Goal: Information Seeking & Learning: Check status

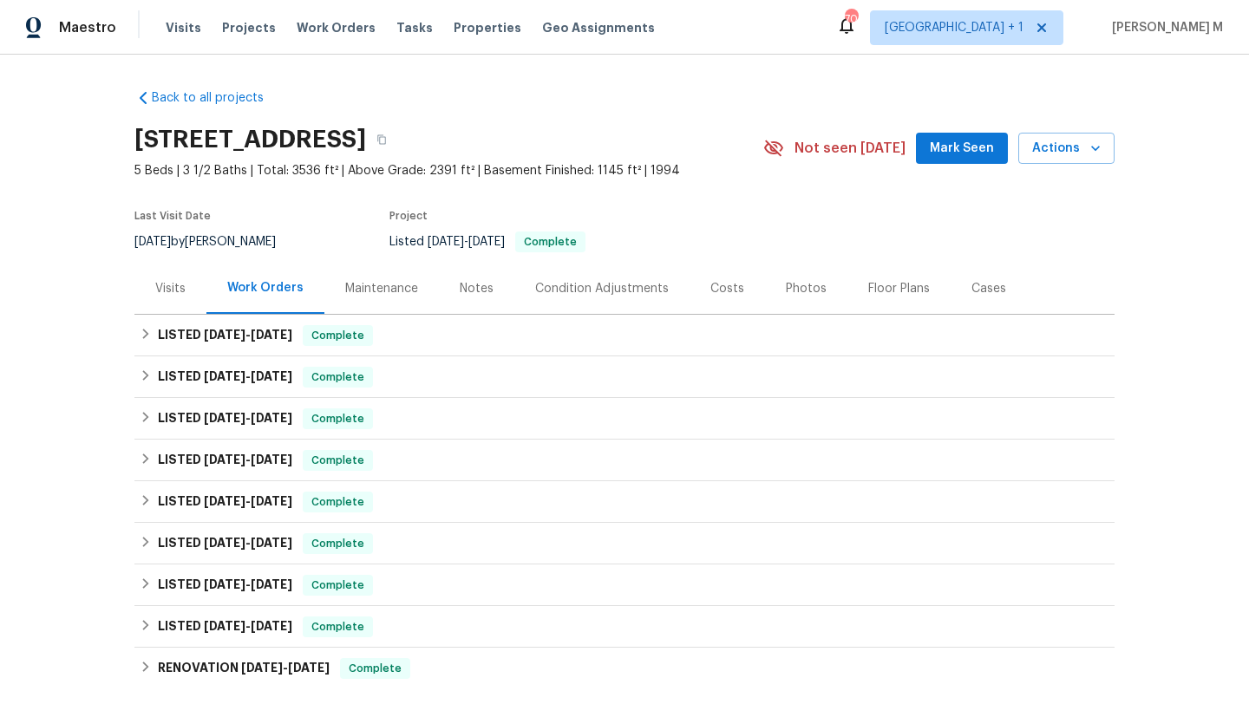
click at [178, 289] on div "Visits" at bounding box center [170, 288] width 30 height 17
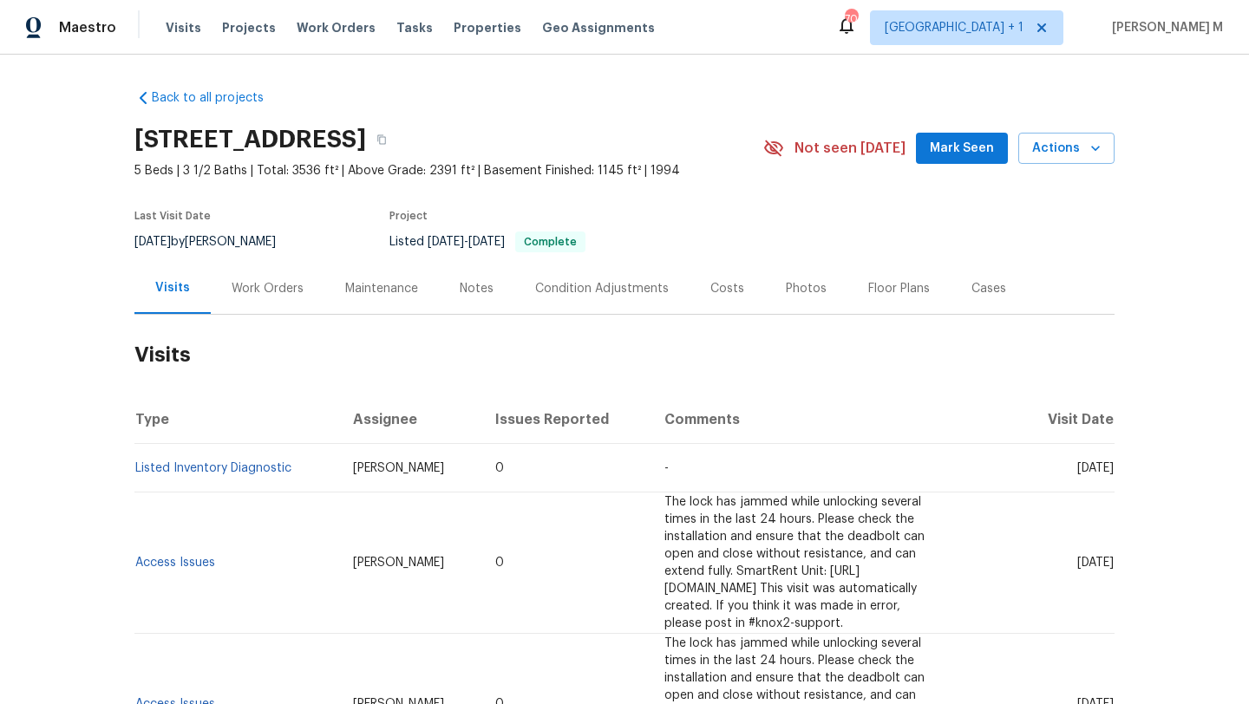
click at [247, 296] on div "Work Orders" at bounding box center [268, 288] width 72 height 17
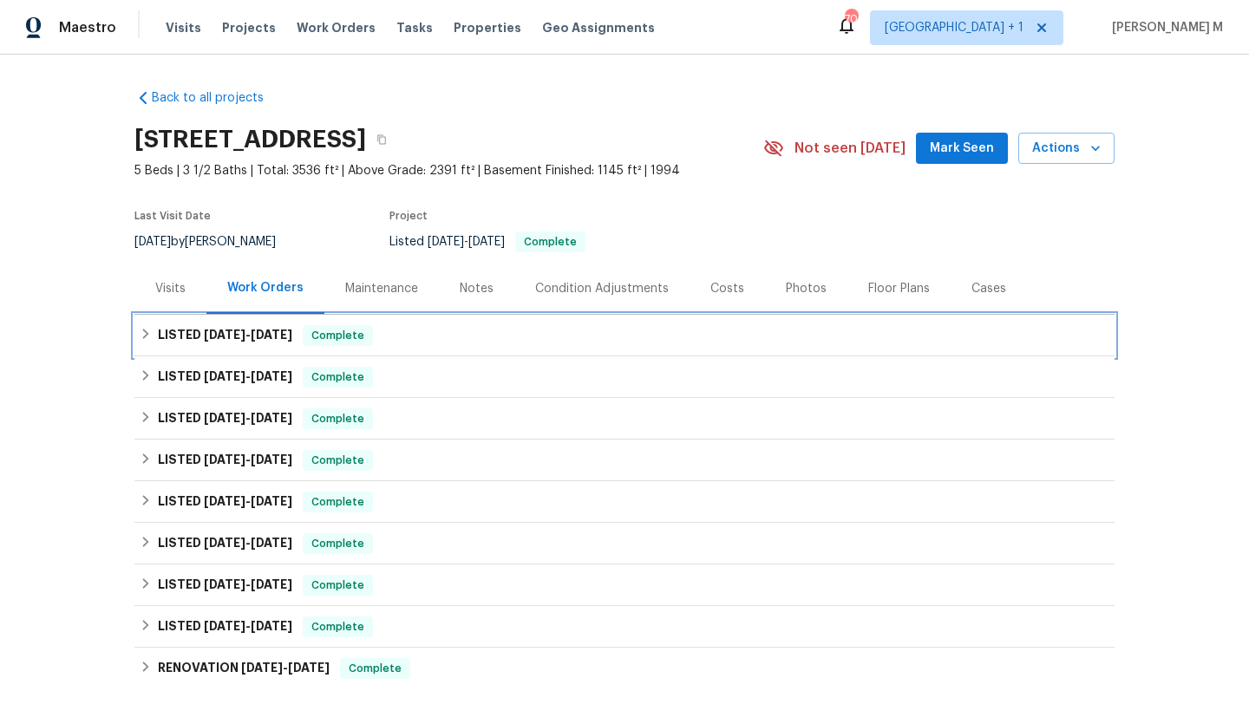
click at [248, 341] on h6 "LISTED 9/16/25 - 9/19/25" at bounding box center [225, 335] width 134 height 21
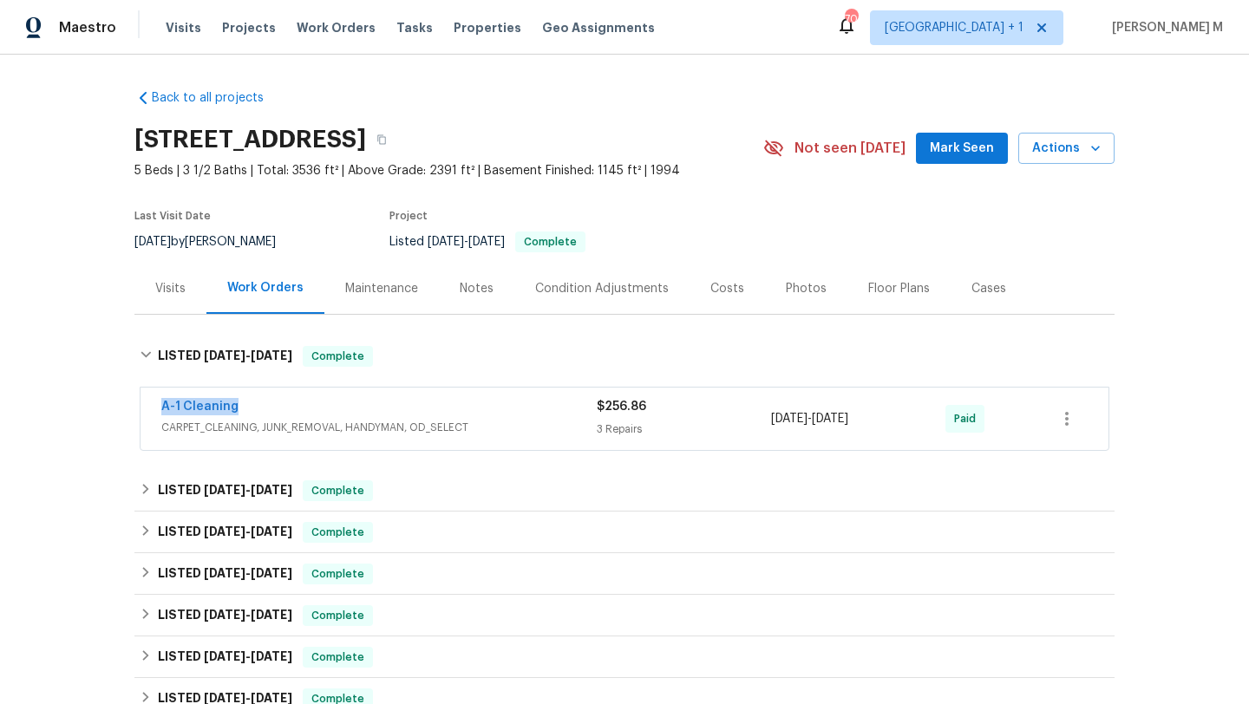
copy link "A-1 Cleaning"
drag, startPoint x: 143, startPoint y: 407, endPoint x: 296, endPoint y: 407, distance: 152.7
click at [296, 407] on div "A-1 Cleaning CARPET_CLEANING, JUNK_REMOVAL, HANDYMAN, OD_SELECT $256.86 3 Repai…" at bounding box center [625, 419] width 968 height 62
click at [548, 420] on span "CARPET_CLEANING, JUNK_REMOVAL, HANDYMAN, OD_SELECT" at bounding box center [379, 427] width 436 height 17
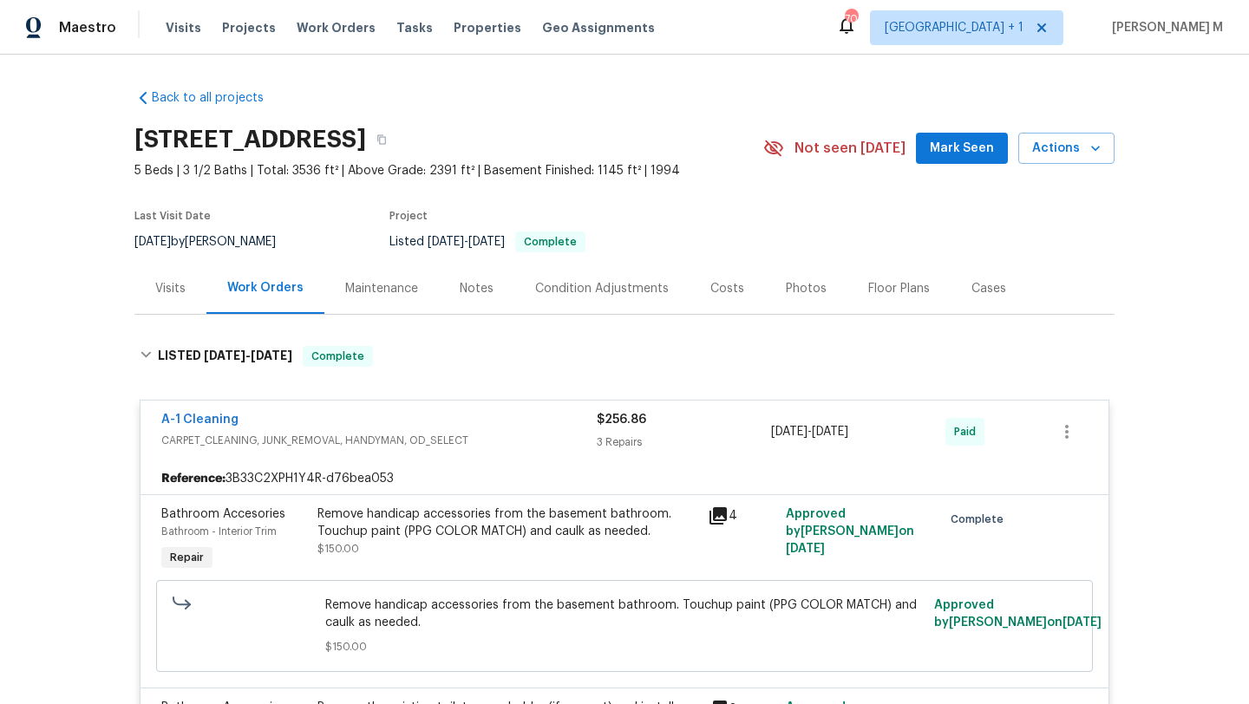
scroll to position [25, 0]
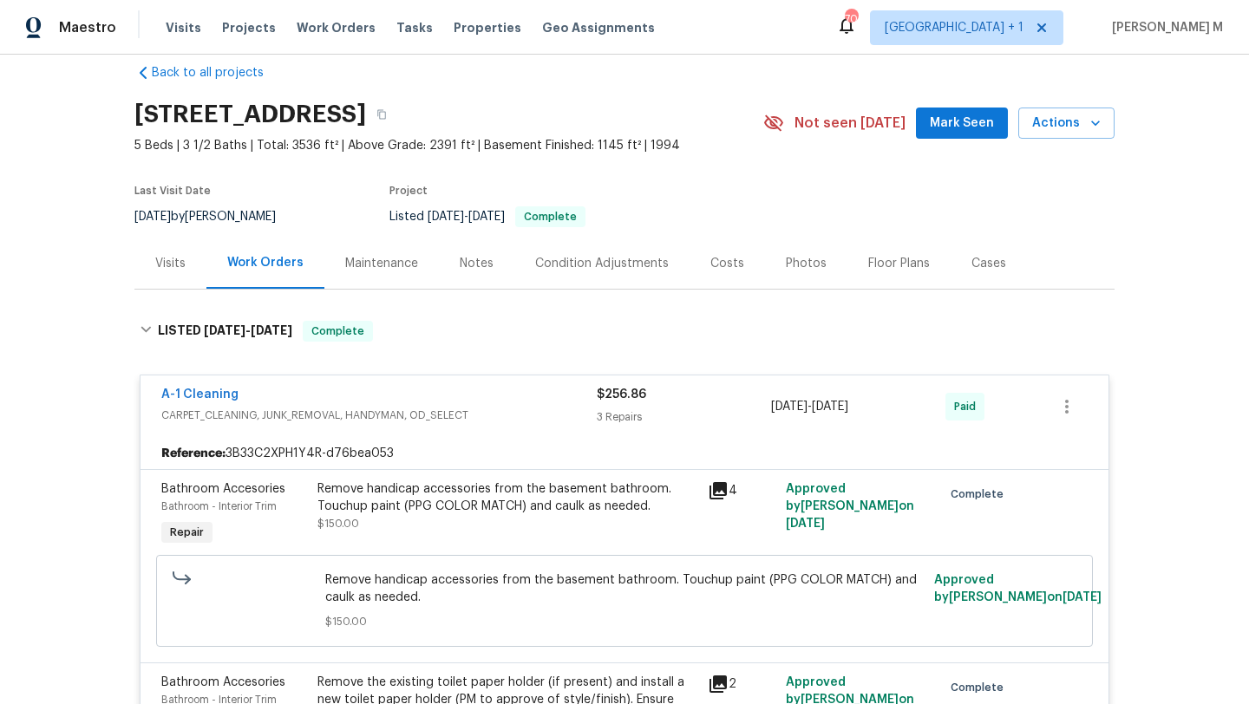
copy div "3 Repairs 9/16/2025 - 9/19/2025"
drag, startPoint x: 763, startPoint y: 406, endPoint x: 888, endPoint y: 403, distance: 125.8
click at [888, 403] on div "A-1 Cleaning CARPET_CLEANING, JUNK_REMOVAL, HANDYMAN, OD_SELECT $256.86 3 Repai…" at bounding box center [603, 407] width 885 height 42
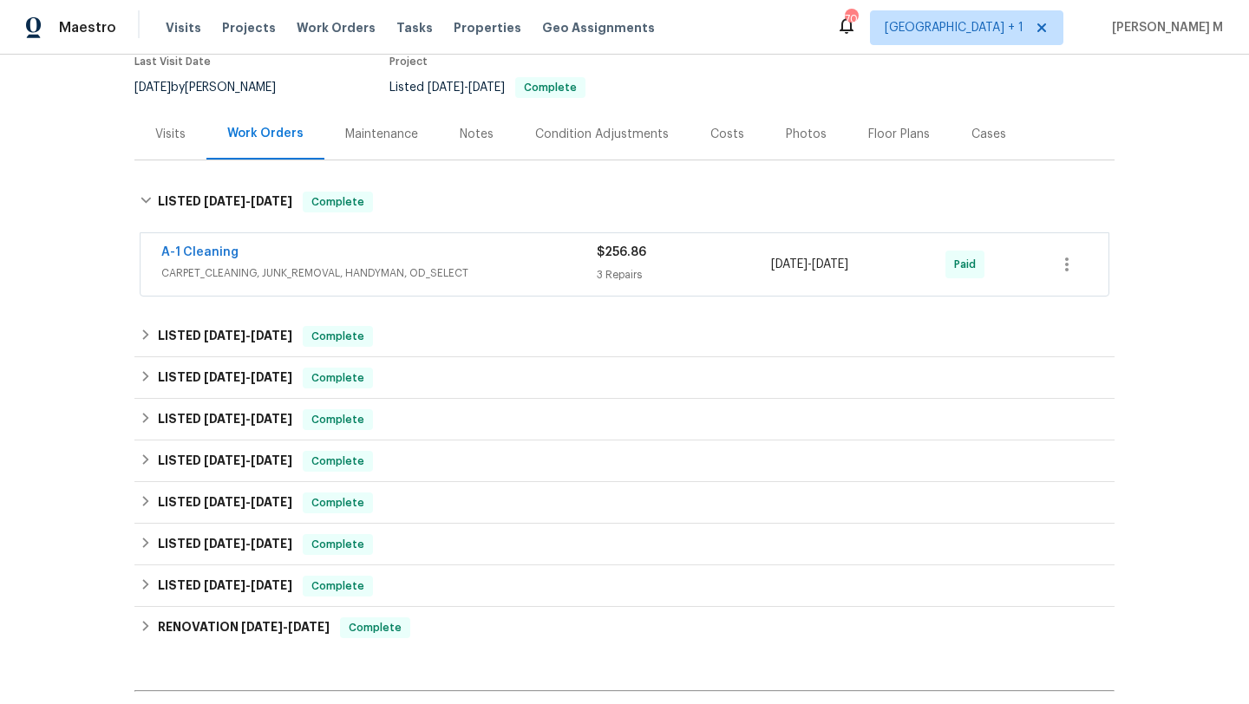
scroll to position [344, 0]
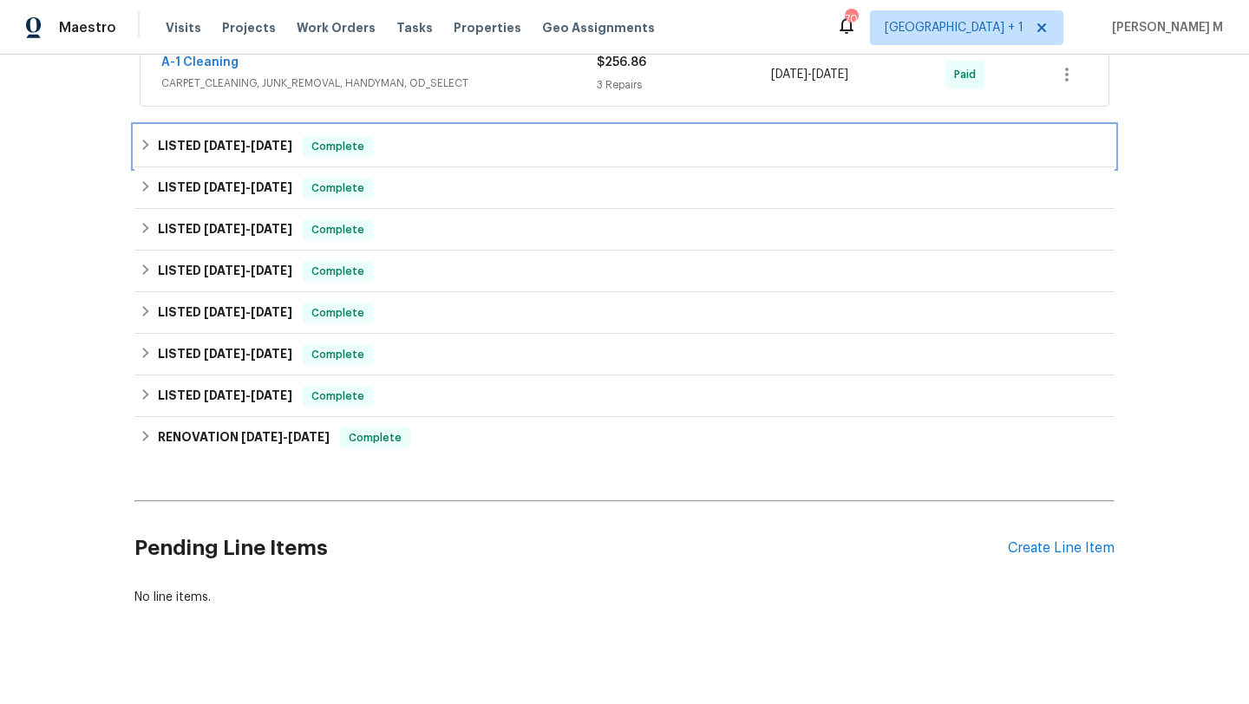
click at [608, 148] on div "LISTED 8/13/25 - 8/15/25 Complete" at bounding box center [625, 146] width 970 height 21
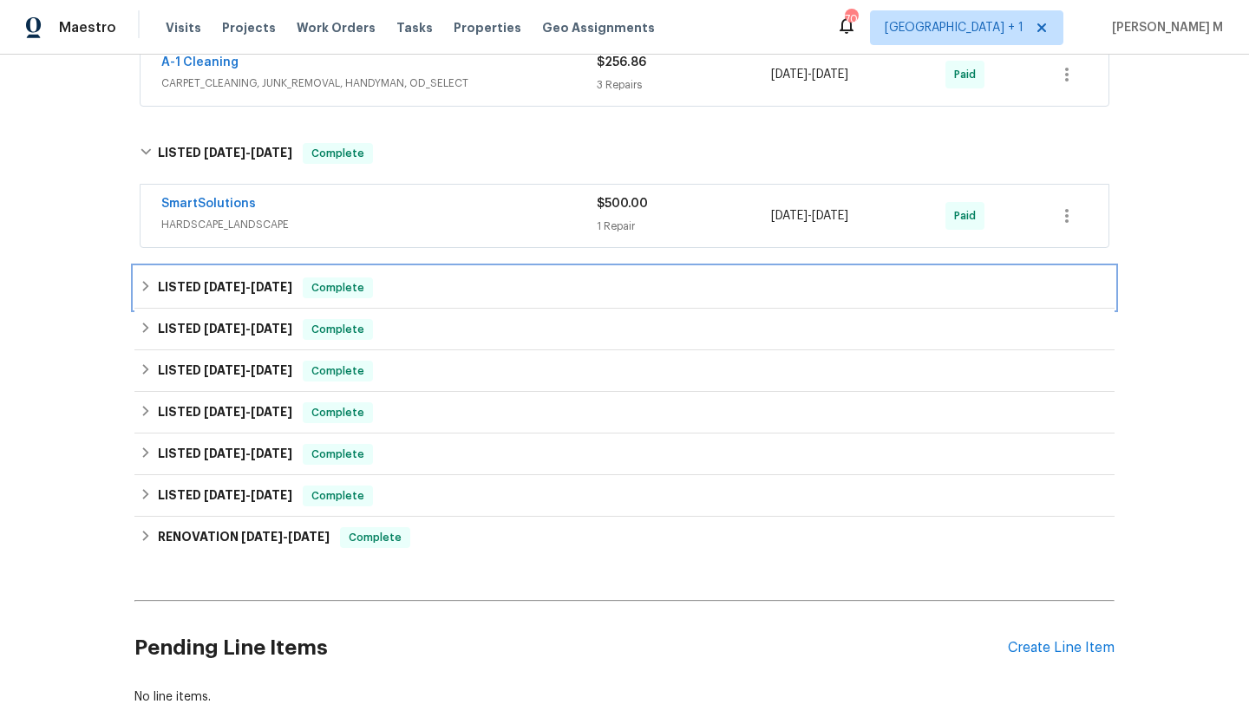
click at [569, 276] on div "LISTED 8/12/25 - 8/15/25 Complete" at bounding box center [624, 288] width 980 height 42
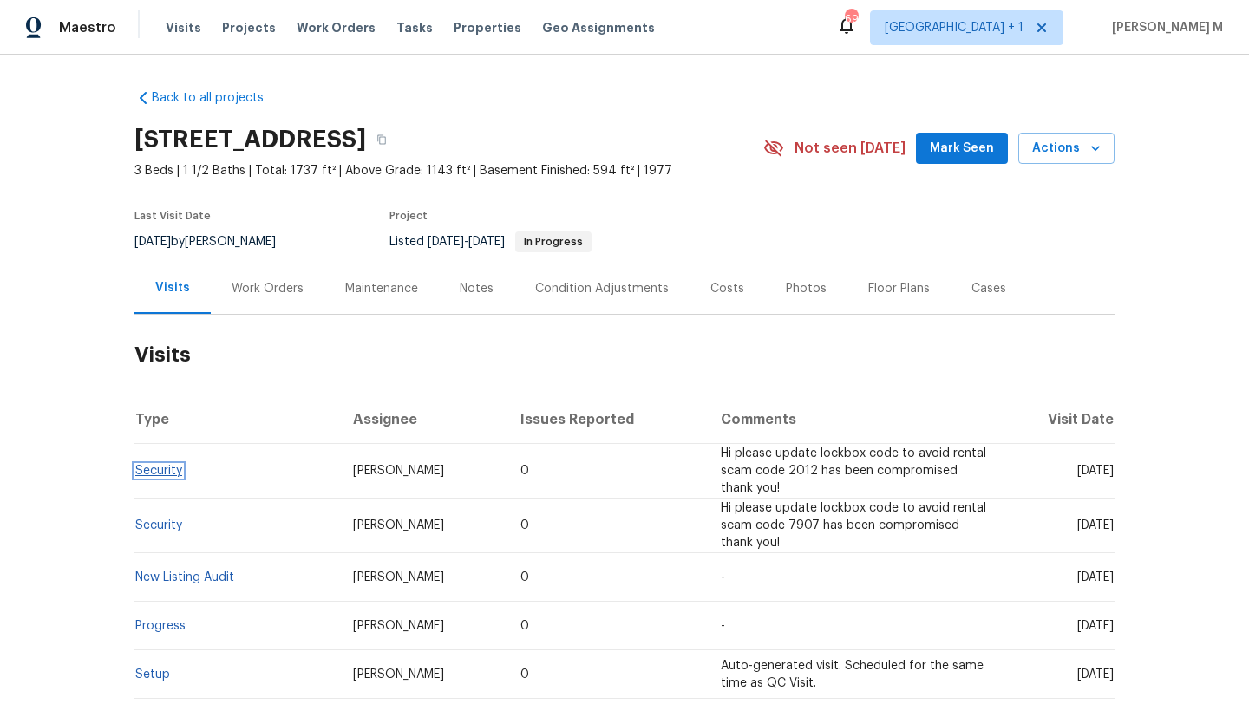
click at [149, 471] on link "Security" at bounding box center [158, 471] width 47 height 12
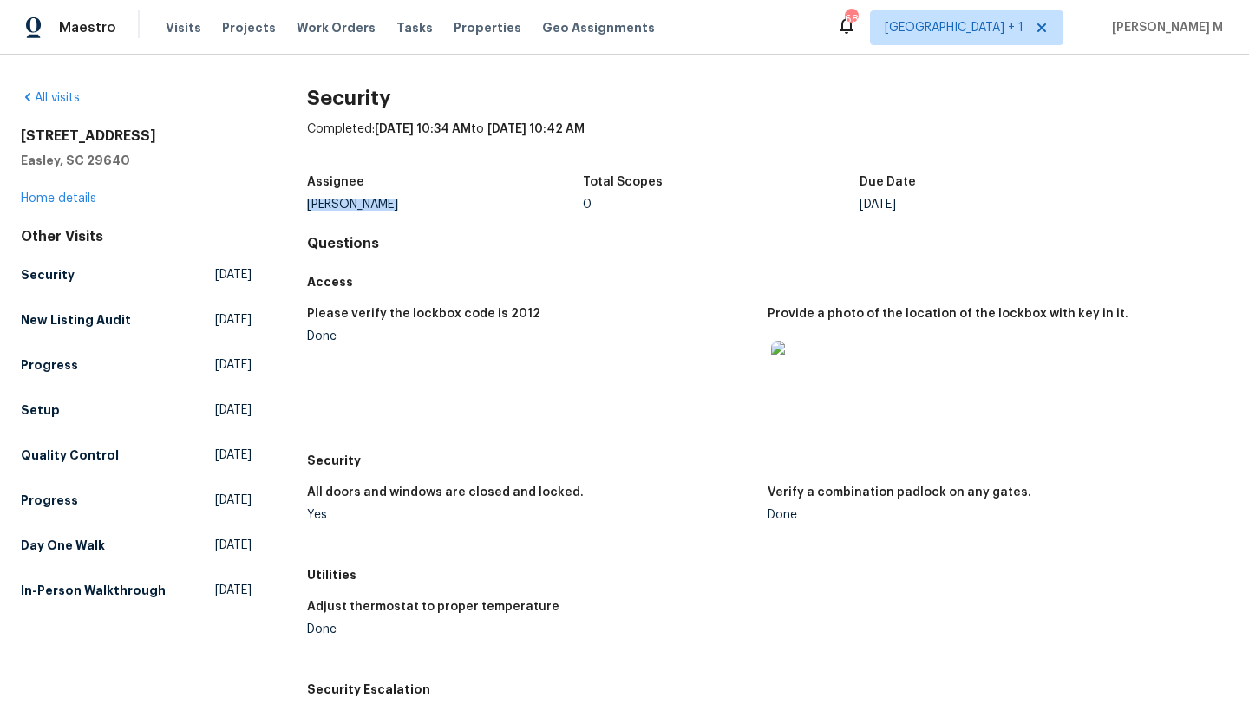
drag, startPoint x: 305, startPoint y: 203, endPoint x: 432, endPoint y: 203, distance: 127.5
click at [433, 203] on div "[PERSON_NAME]" at bounding box center [445, 205] width 277 height 12
copy div "[PERSON_NAME]"
click at [59, 198] on link "Home details" at bounding box center [58, 199] width 75 height 12
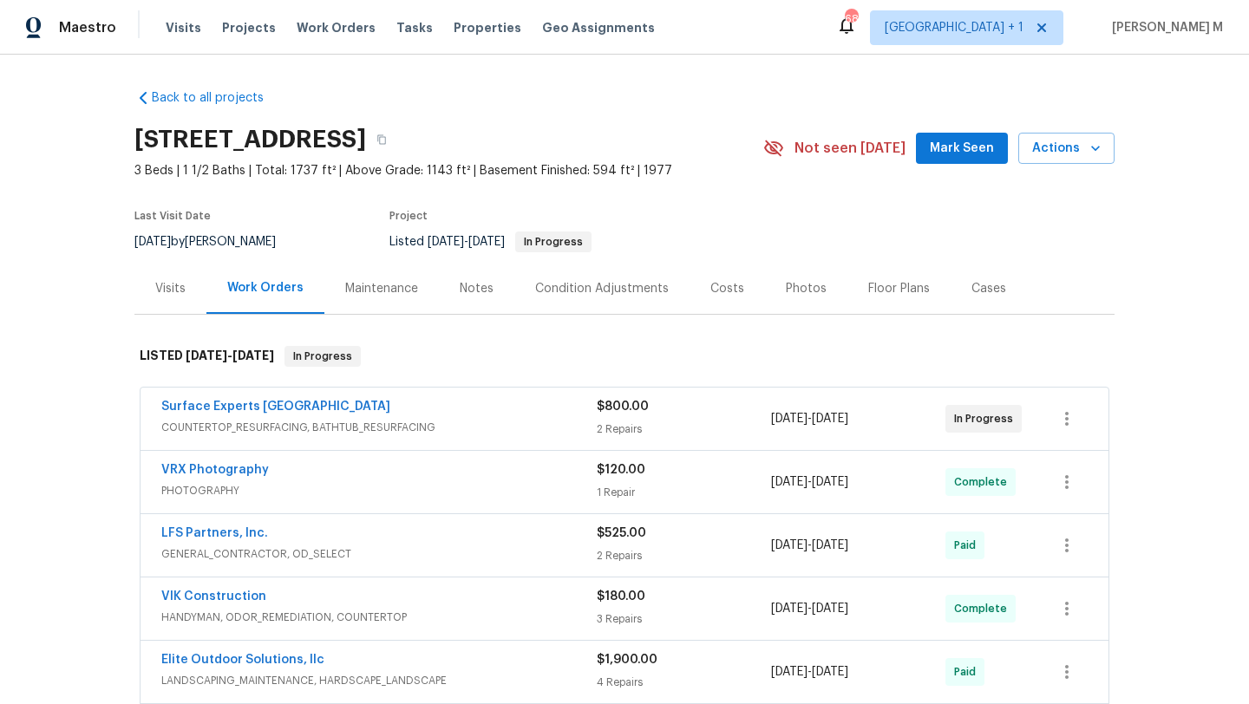
click at [481, 426] on span "COUNTERTOP_RESURFACING, BATHTUB_RESURFACING" at bounding box center [379, 427] width 436 height 17
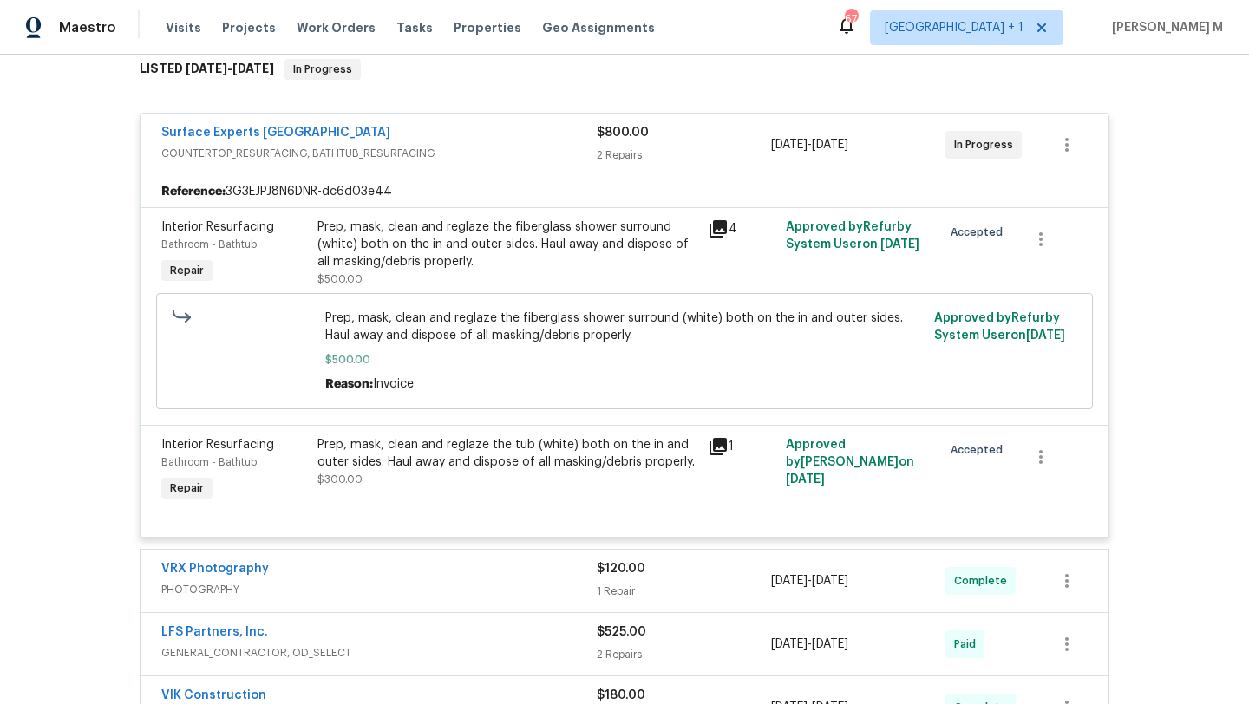
scroll to position [163, 0]
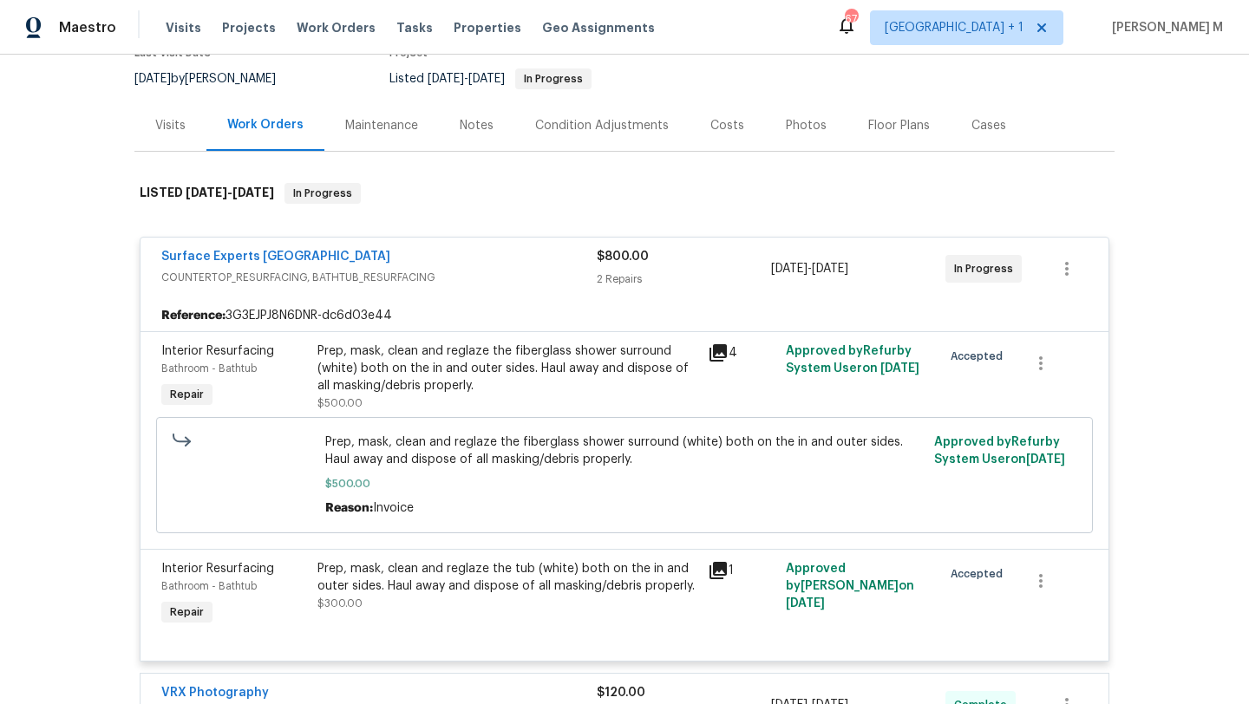
click at [165, 141] on div "Visits" at bounding box center [170, 125] width 72 height 51
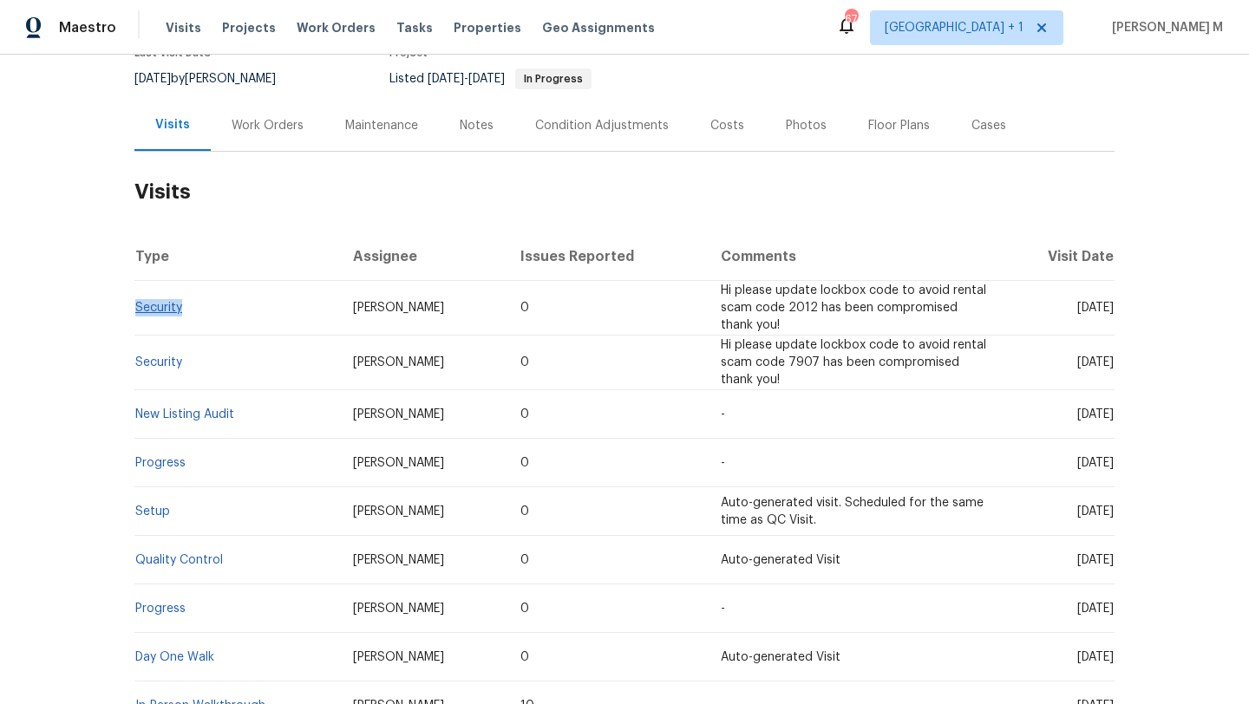
drag, startPoint x: 180, startPoint y: 310, endPoint x: 130, endPoint y: 307, distance: 50.4
click at [134, 307] on td "Security" at bounding box center [236, 308] width 205 height 55
copy link "Security"
drag, startPoint x: 1038, startPoint y: 309, endPoint x: 1074, endPoint y: 309, distance: 35.6
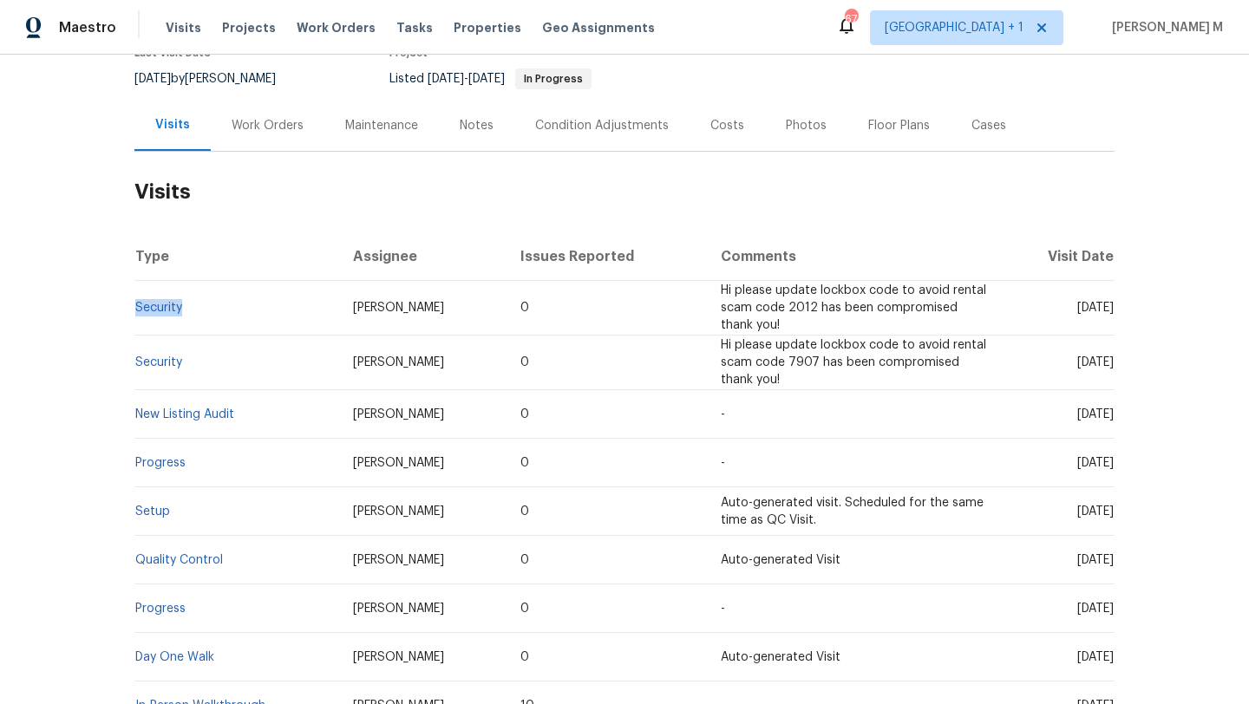
click at [1077, 309] on span "[DATE]" at bounding box center [1095, 308] width 36 height 12
copy span "[DATE]"
click at [272, 147] on div "Work Orders" at bounding box center [268, 125] width 114 height 51
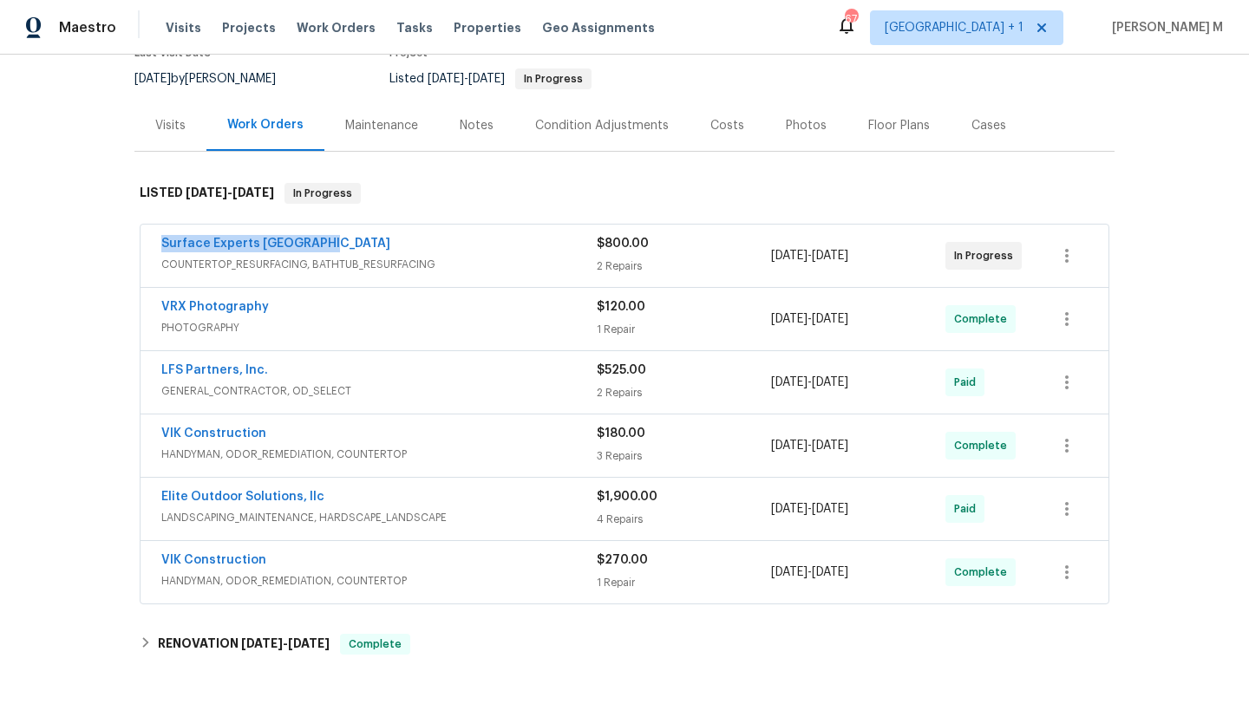
drag, startPoint x: 139, startPoint y: 246, endPoint x: 343, endPoint y: 245, distance: 203.9
click at [343, 245] on div "Surface Experts Greenville COUNTERTOP_RESURFACING, BATHTUB_RESURFACING $800.00 …" at bounding box center [625, 256] width 968 height 62
copy link "Surface Experts [GEOGRAPHIC_DATA]"
drag, startPoint x: 762, startPoint y: 254, endPoint x: 881, endPoint y: 252, distance: 119.7
click at [889, 252] on div "Surface Experts Greenville COUNTERTOP_RESURFACING, BATHTUB_RESURFACING $800.00 …" at bounding box center [603, 256] width 885 height 42
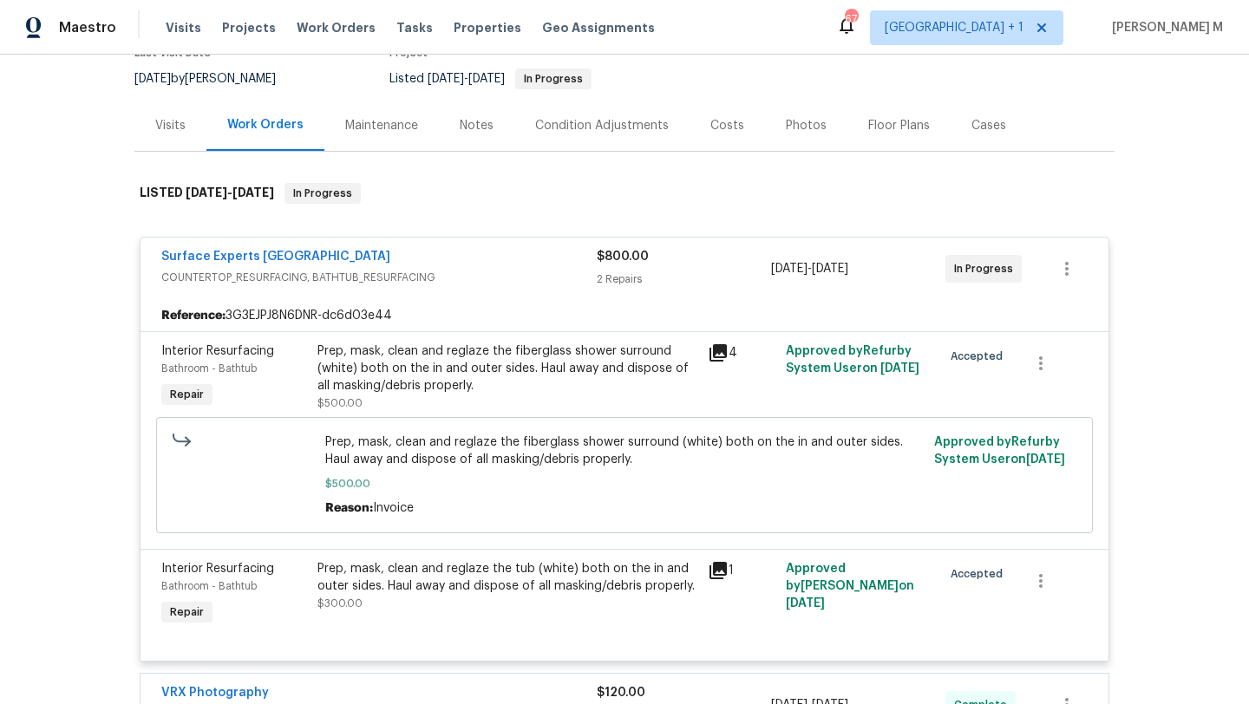
copy span "[DATE] - [DATE]"
drag, startPoint x: 765, startPoint y: 270, endPoint x: 896, endPoint y: 267, distance: 131.0
click at [896, 267] on div "[DATE] - [DATE]" at bounding box center [858, 269] width 174 height 42
